Goal: Check status: Check status

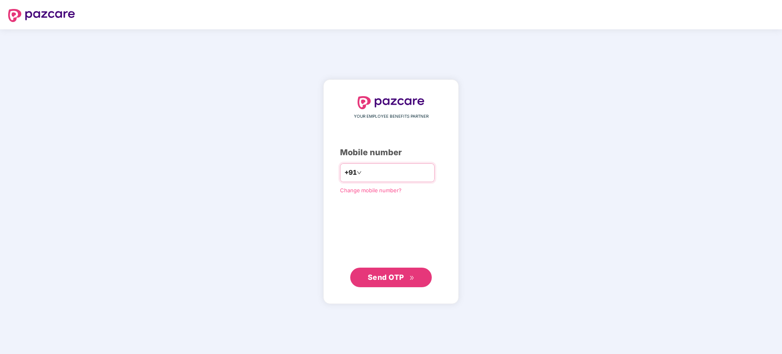
click at [380, 169] on input "number" at bounding box center [396, 172] width 67 height 13
type input "**********"
click at [384, 283] on span "Send OTP" at bounding box center [391, 277] width 47 height 11
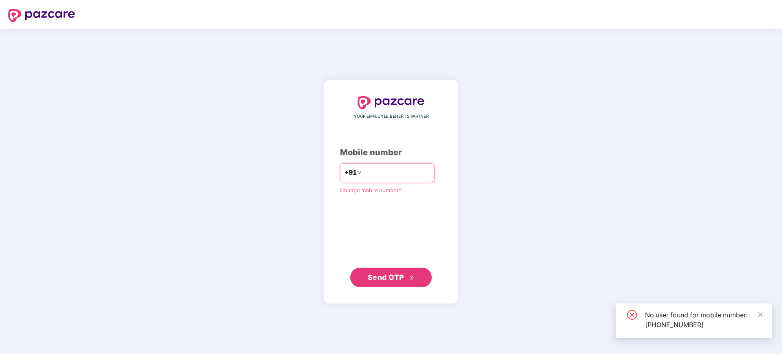
drag, startPoint x: 404, startPoint y: 176, endPoint x: 321, endPoint y: 159, distance: 84.5
click at [323, 159] on div "**********" at bounding box center [390, 191] width 135 height 225
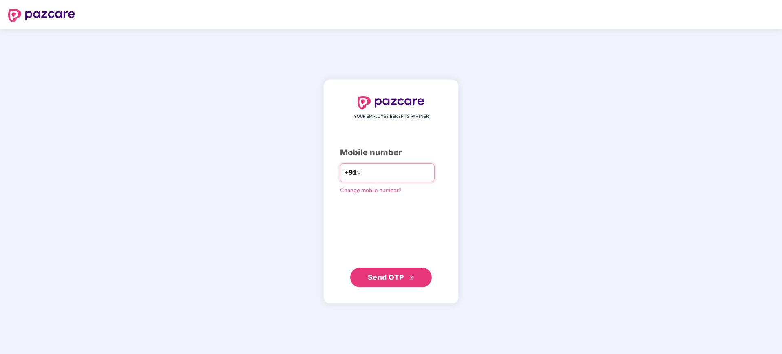
type input "**********"
click at [370, 275] on span "Send OTP" at bounding box center [386, 277] width 36 height 9
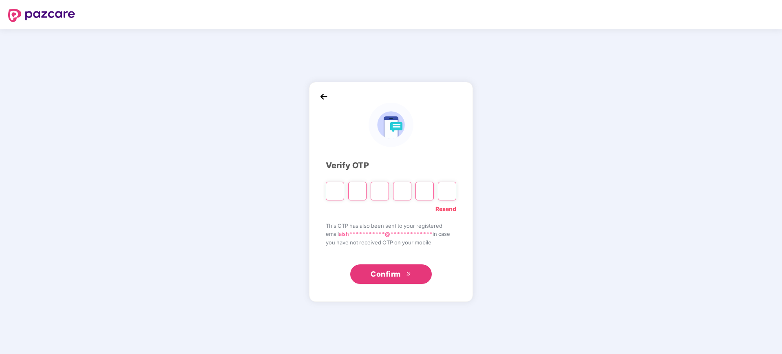
type input "*"
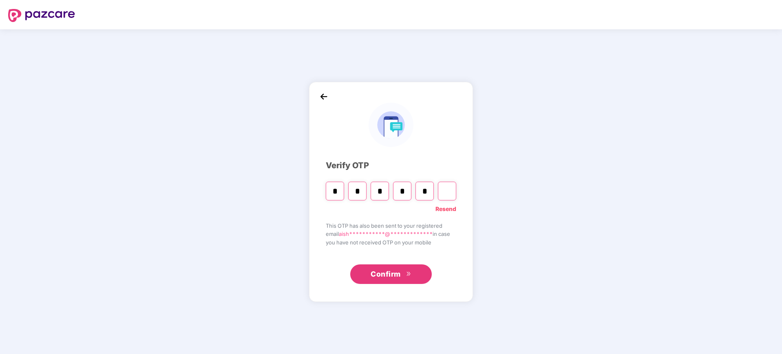
type input "*"
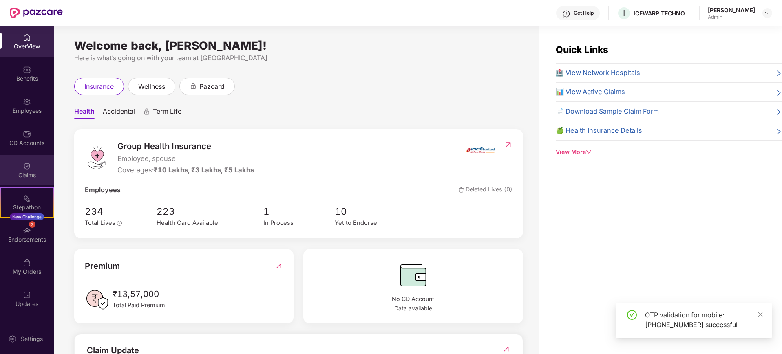
click at [28, 160] on div "Claims" at bounding box center [27, 170] width 54 height 31
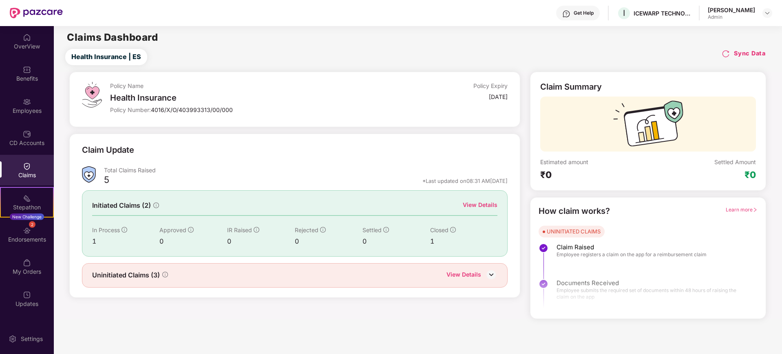
click at [460, 274] on div "View Details" at bounding box center [463, 275] width 35 height 11
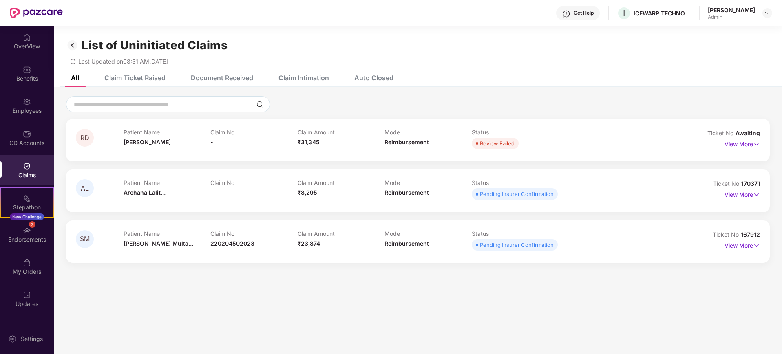
scroll to position [26, 0]
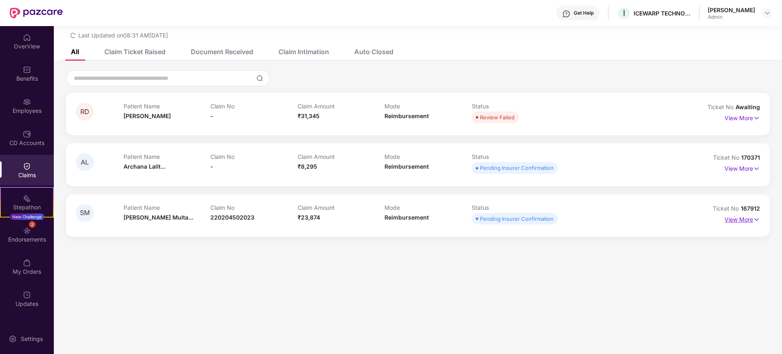
click at [741, 223] on p "View More" at bounding box center [741, 218] width 35 height 11
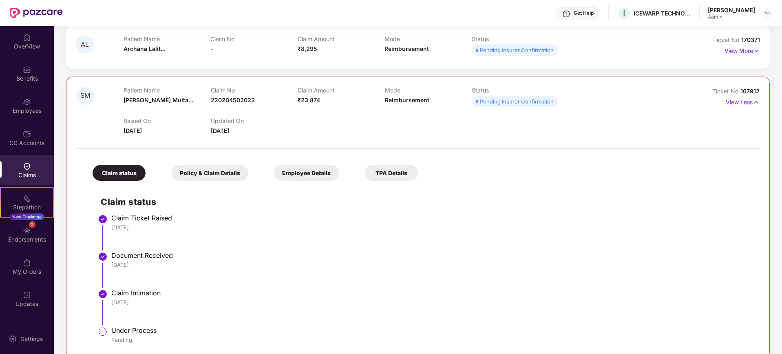
scroll to position [157, 0]
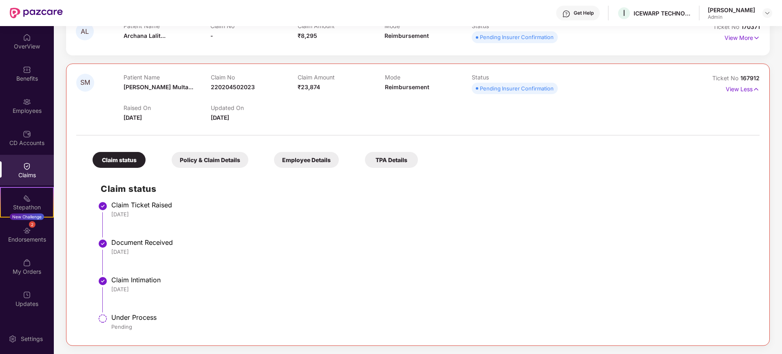
click at [320, 161] on div "Employee Details" at bounding box center [306, 160] width 65 height 16
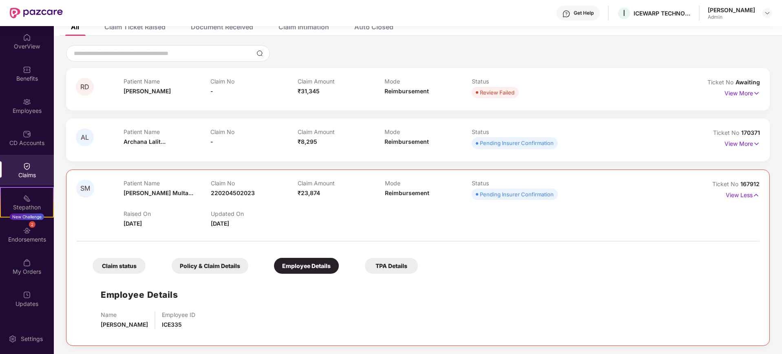
scroll to position [51, 0]
click at [396, 269] on div "TPA Details" at bounding box center [391, 266] width 53 height 16
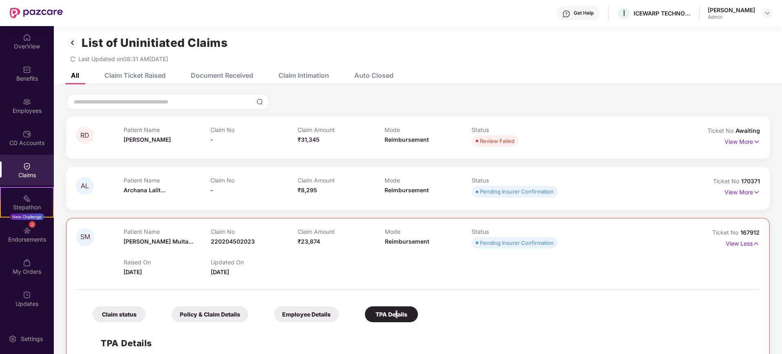
scroll to position [0, 0]
